Goal: Task Accomplishment & Management: Manage account settings

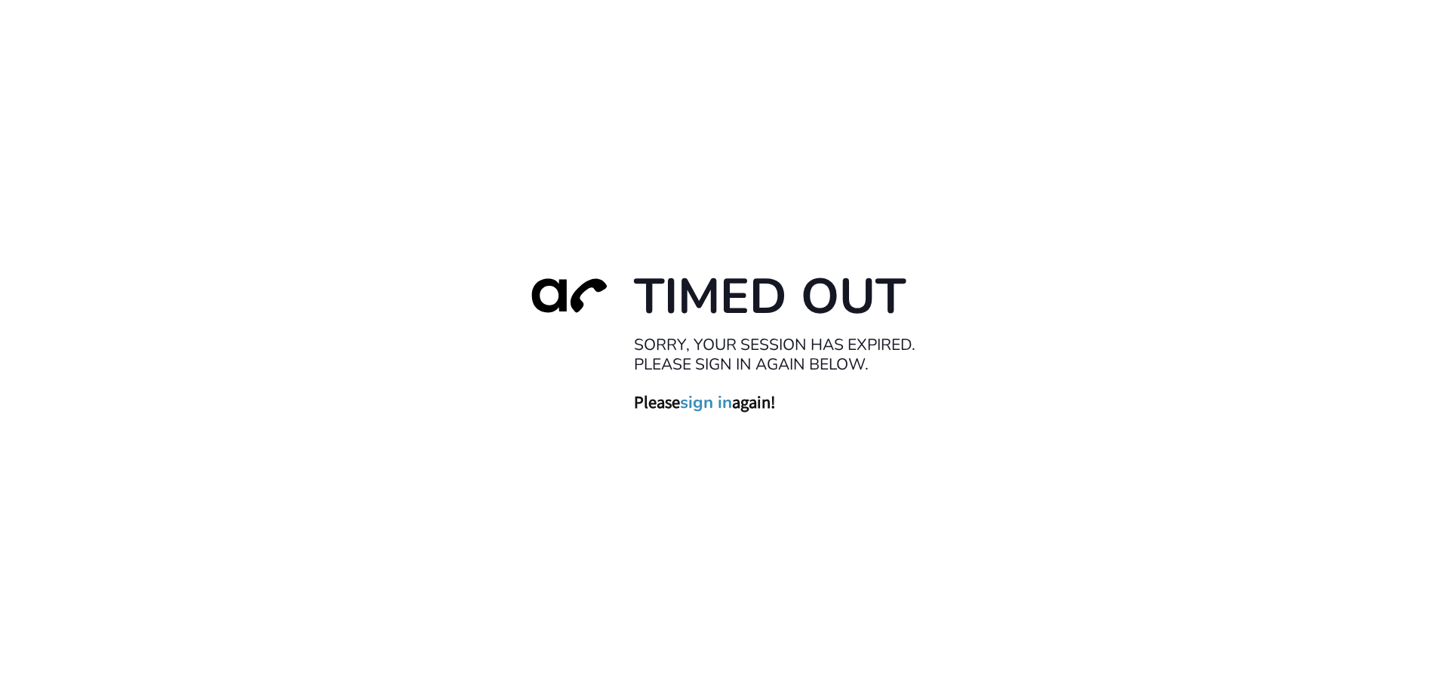
click at [690, 403] on link "sign in" at bounding box center [706, 402] width 52 height 21
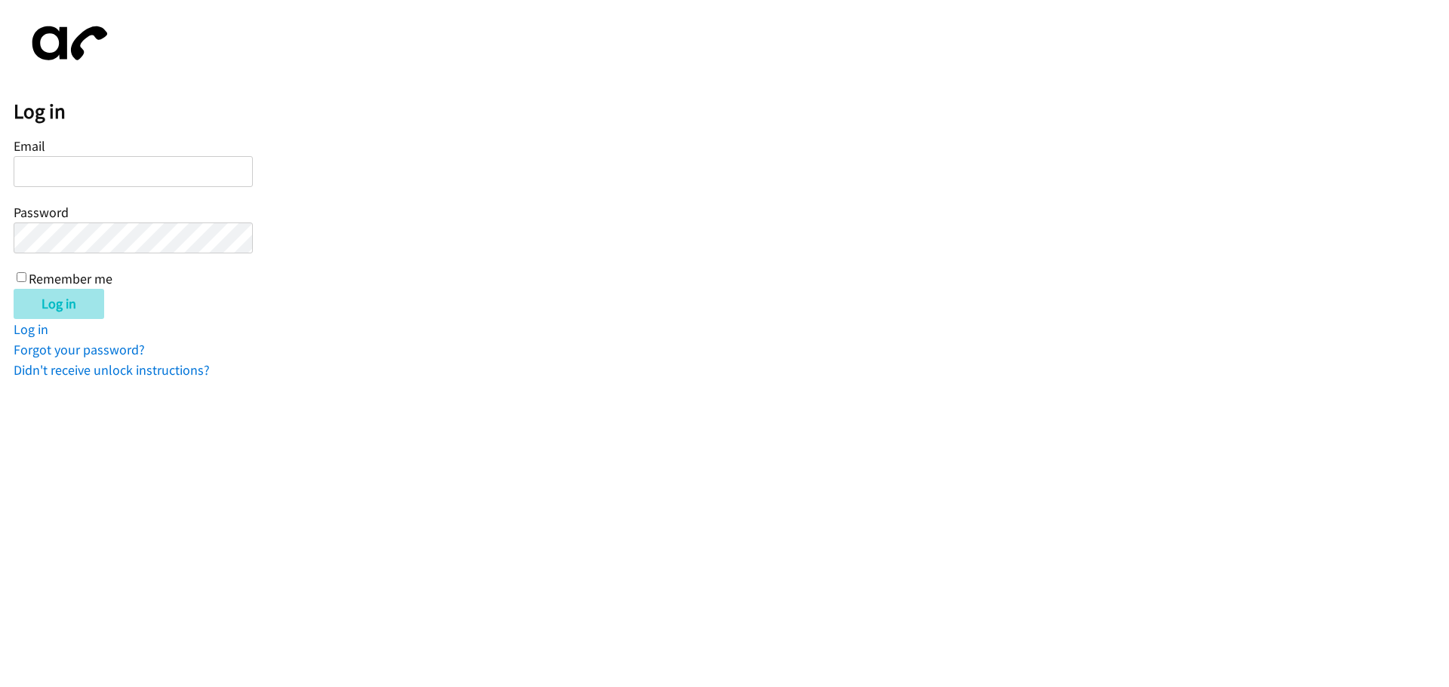
type input "[PERSON_NAME][EMAIL_ADDRESS][DOMAIN_NAME]"
click at [73, 303] on input "Log in" at bounding box center [59, 304] width 91 height 30
